Goal: Task Accomplishment & Management: Use online tool/utility

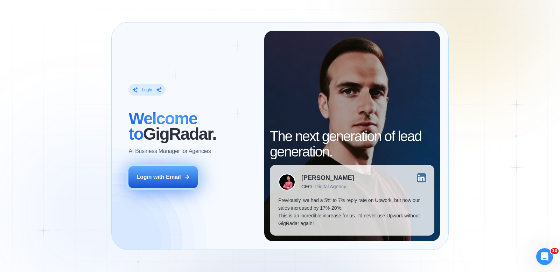
click at [172, 175] on div "Login with Email" at bounding box center [159, 177] width 44 height 8
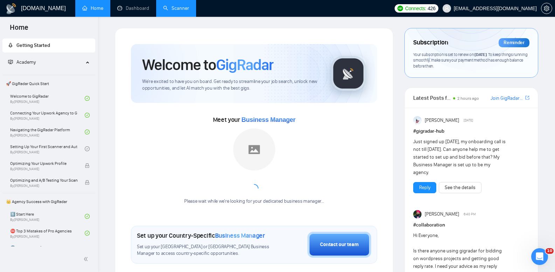
click at [170, 9] on link "Scanner" at bounding box center [176, 8] width 26 height 6
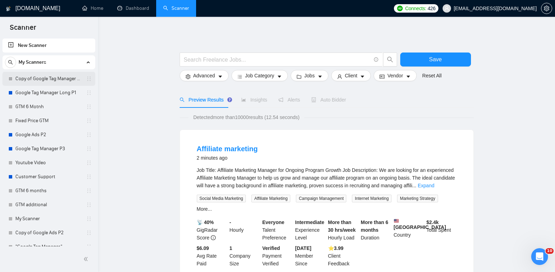
click at [46, 82] on link "Copy of Google Tag Manager Long P1" at bounding box center [48, 79] width 67 height 14
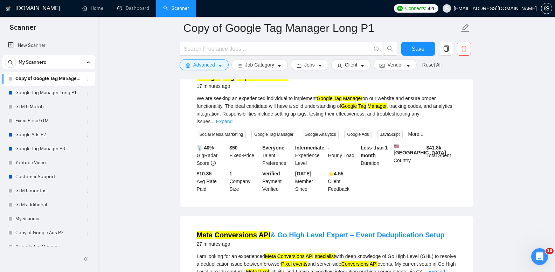
scroll to position [61, 0]
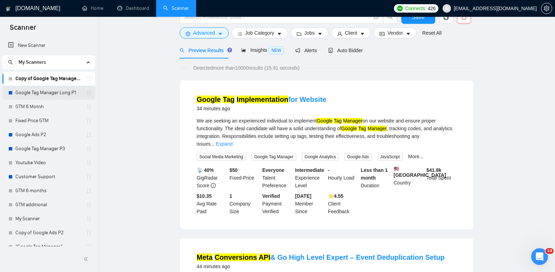
click at [44, 97] on link "Google Tag Manager Long P1" at bounding box center [48, 93] width 67 height 14
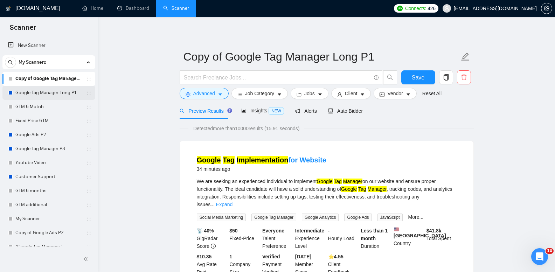
click at [44, 97] on link "Google Tag Manager Long P1" at bounding box center [48, 93] width 67 height 14
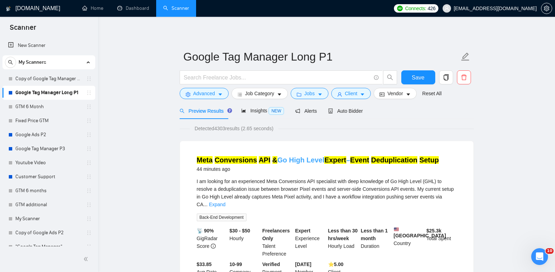
click at [293, 157] on link "Meta Conversions API & Go High Level Expert – Event Deduplication Setup" at bounding box center [318, 160] width 242 height 8
click at [74, 77] on link "Copy of Google Tag Manager Long P1" at bounding box center [48, 79] width 67 height 14
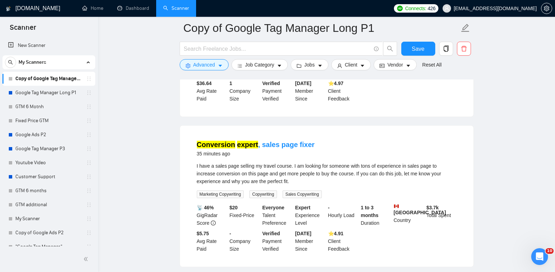
scroll to position [522, 0]
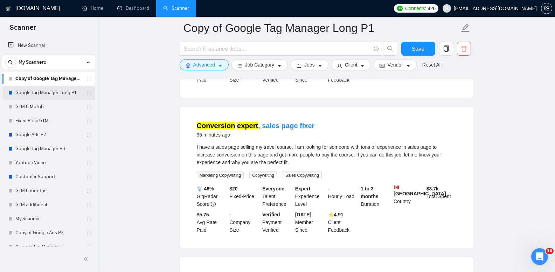
click at [68, 94] on link "Google Tag Manager Long P1" at bounding box center [48, 93] width 67 height 14
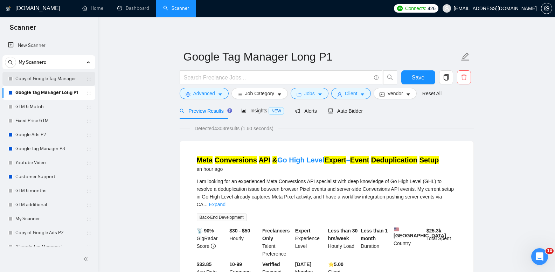
click at [28, 76] on link "Copy of Google Tag Manager Long P1" at bounding box center [48, 79] width 67 height 14
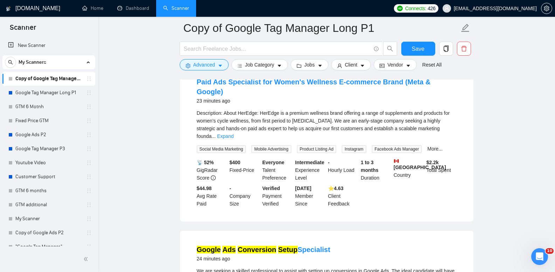
scroll to position [49, 0]
